Goal: Transaction & Acquisition: Purchase product/service

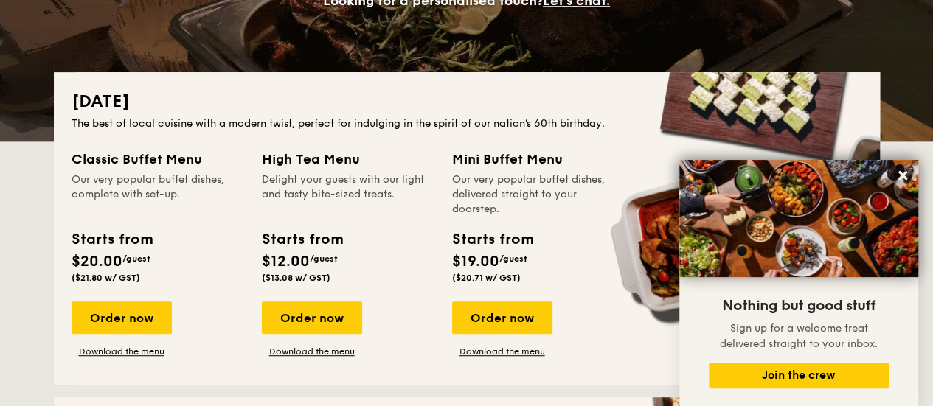
scroll to position [369, 0]
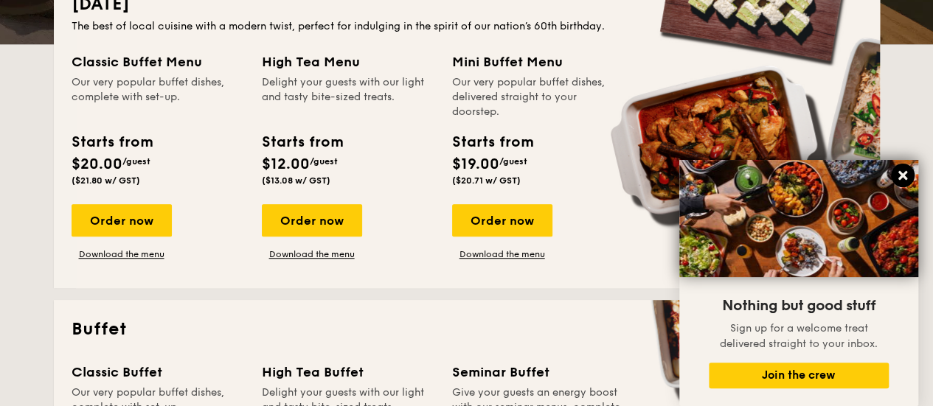
click at [900, 179] on icon at bounding box center [902, 175] width 9 height 9
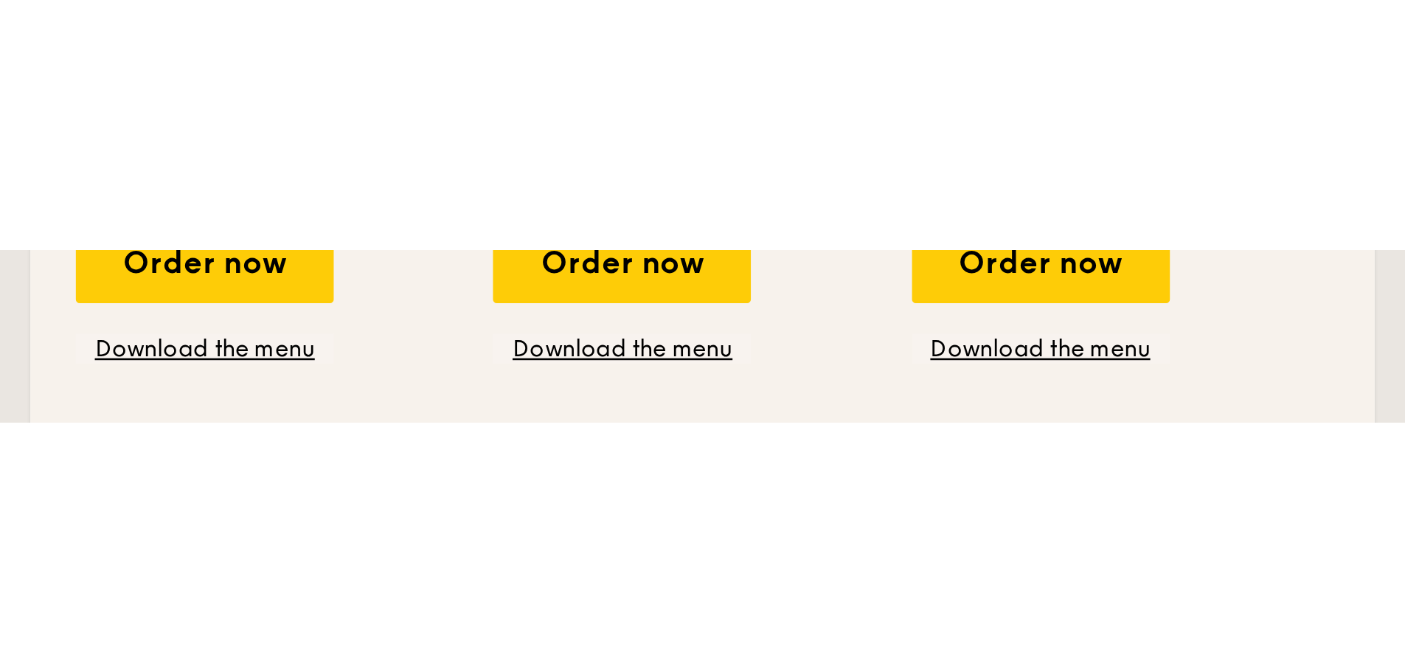
scroll to position [957, 0]
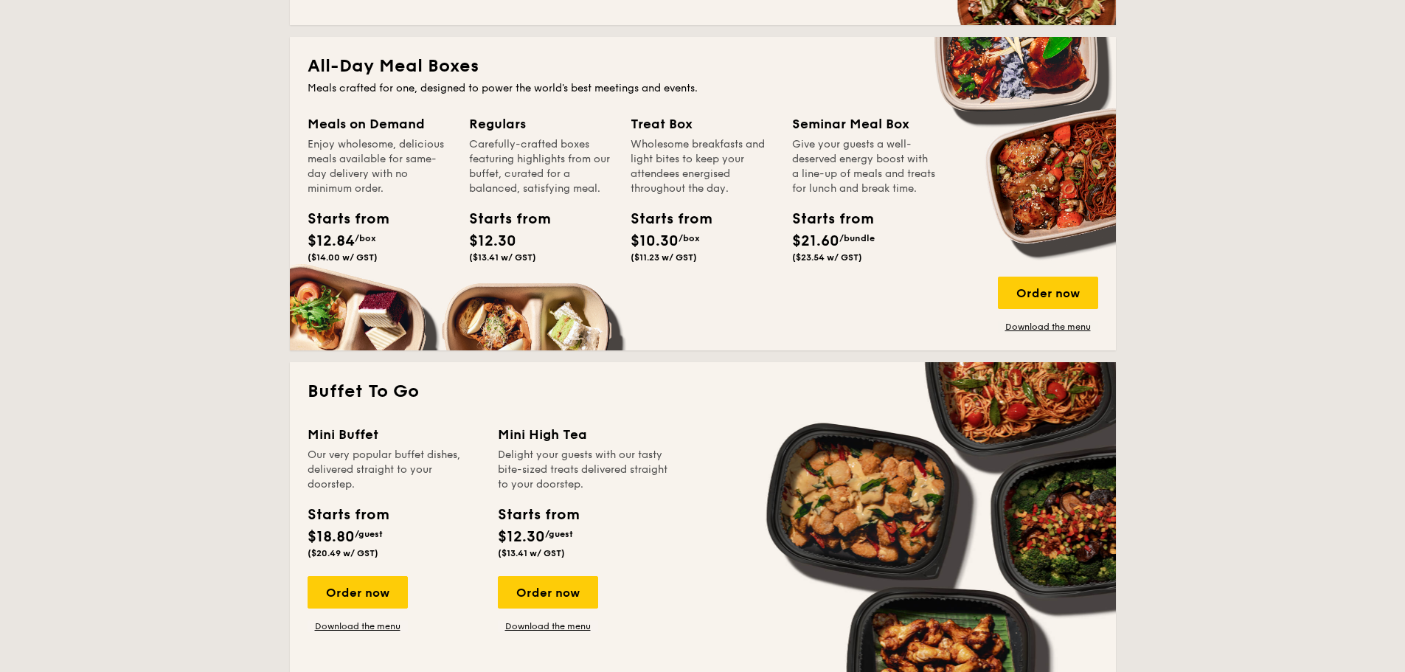
click at [845, 179] on div "Give your guests a well-deserved energy boost with a line-up of meals and treat…" at bounding box center [864, 166] width 144 height 59
click at [932, 288] on div "Order now" at bounding box center [1048, 293] width 100 height 32
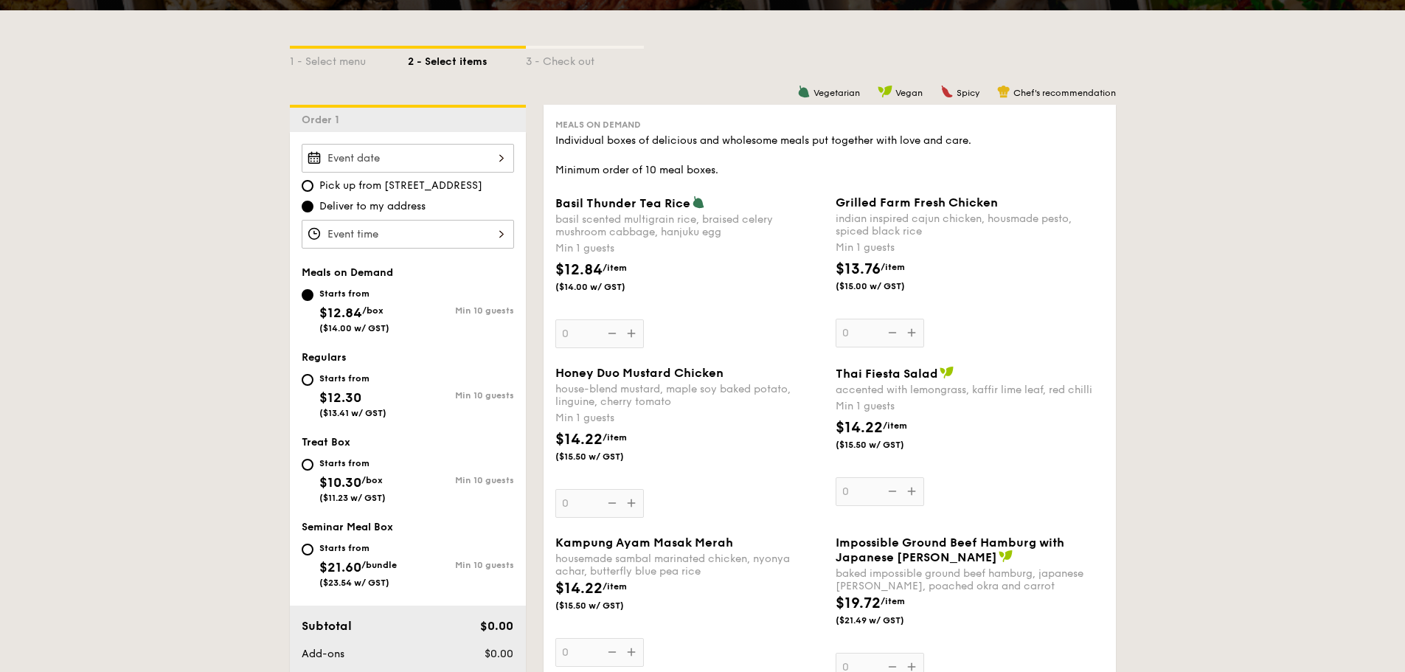
scroll to position [295, 0]
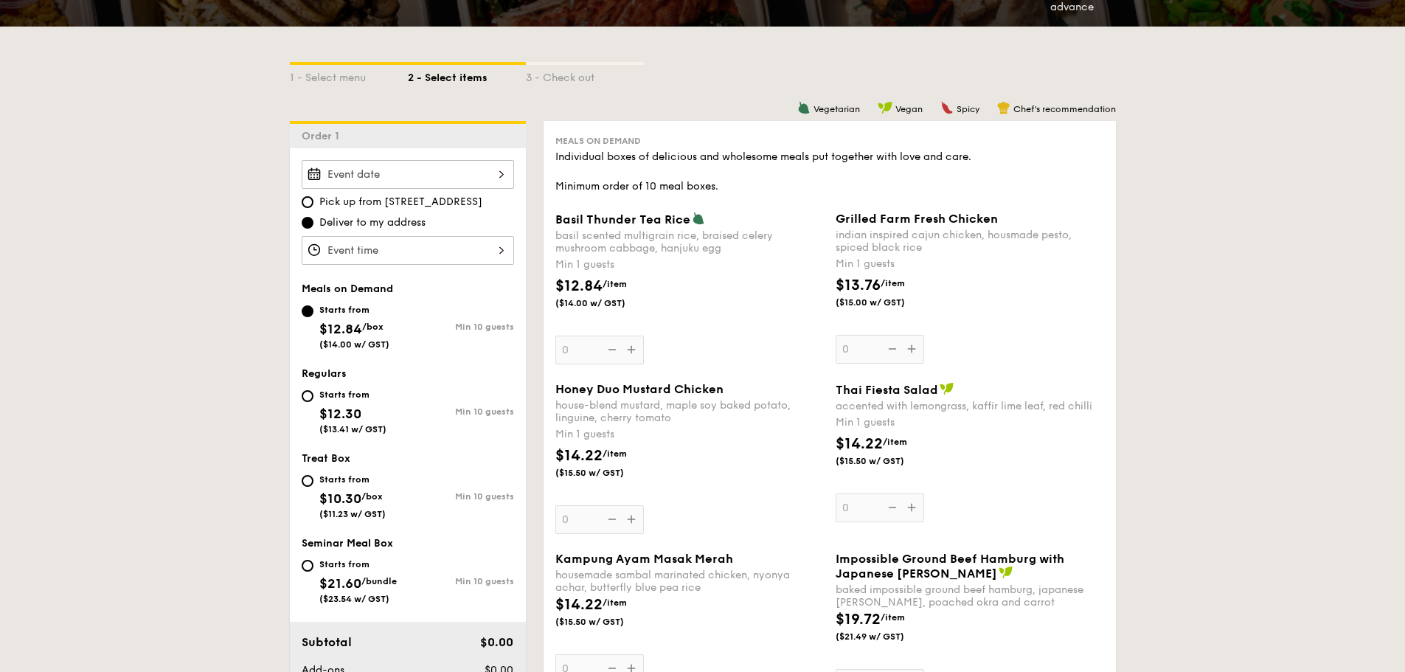
click at [314, 406] on div "Starts from $21.60 /bundle ($23.54 w/ GST)" at bounding box center [355, 579] width 106 height 49
click at [314, 406] on input "Starts from $21.60 /bundle ($23.54 w/ GST) Min 10 guests" at bounding box center [308, 566] width 12 height 12
radio input "true"
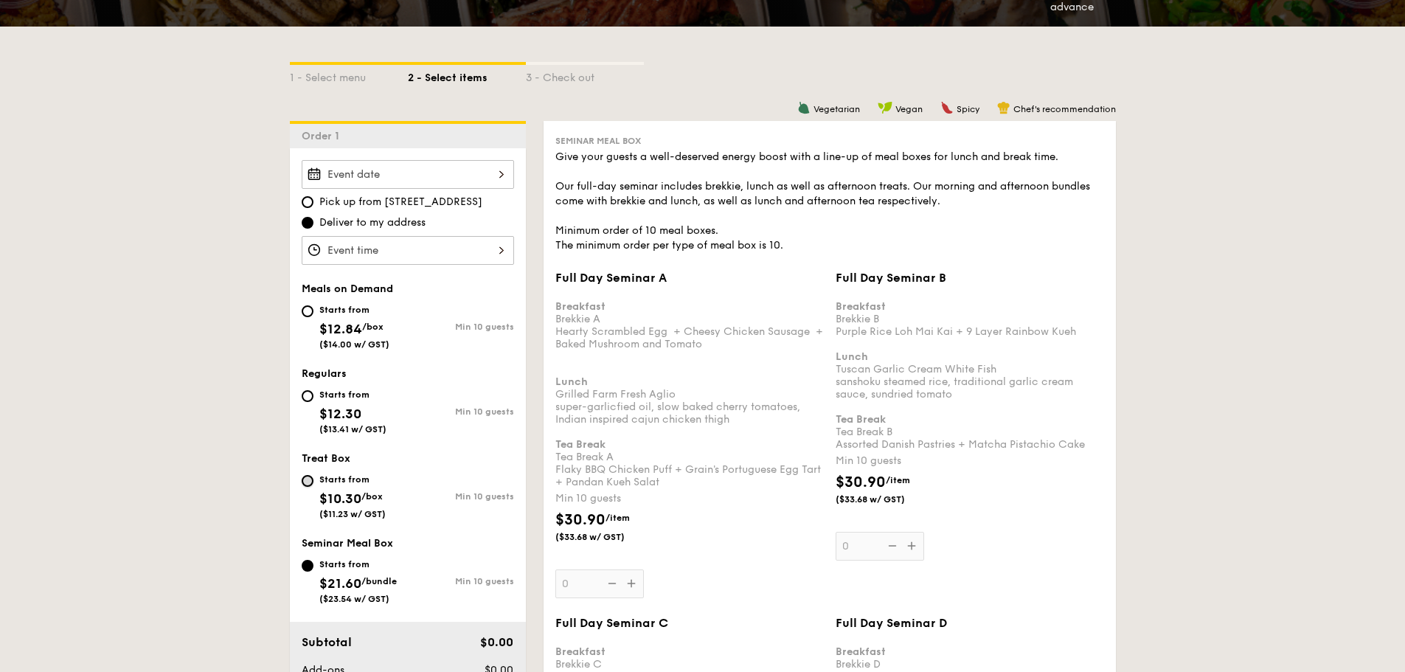
click at [305, 406] on input "Starts from $10.30 /box ($11.23 w/ GST) Min 10 guests" at bounding box center [308, 481] width 12 height 12
radio input "true"
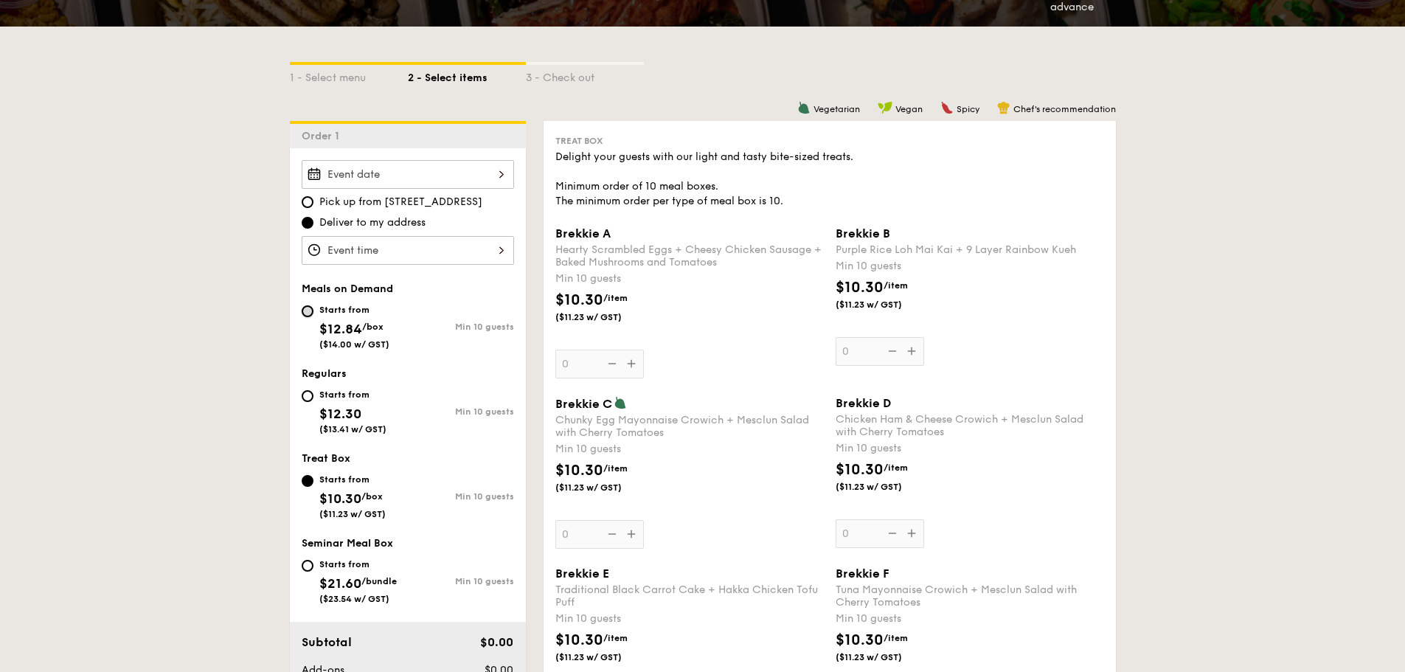
click at [310, 311] on input "Starts from $12.84 /box ($14.00 w/ GST) Min 10 guests" at bounding box center [308, 311] width 12 height 12
radio input "true"
